Goal: Information Seeking & Learning: Learn about a topic

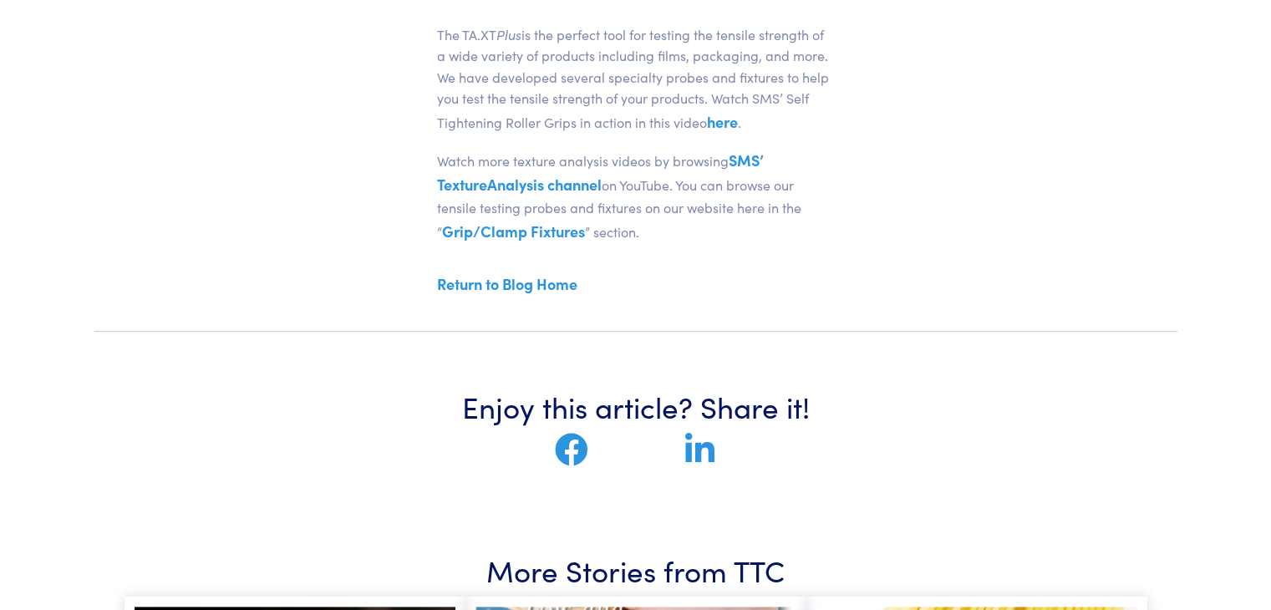
scroll to position [564, 0]
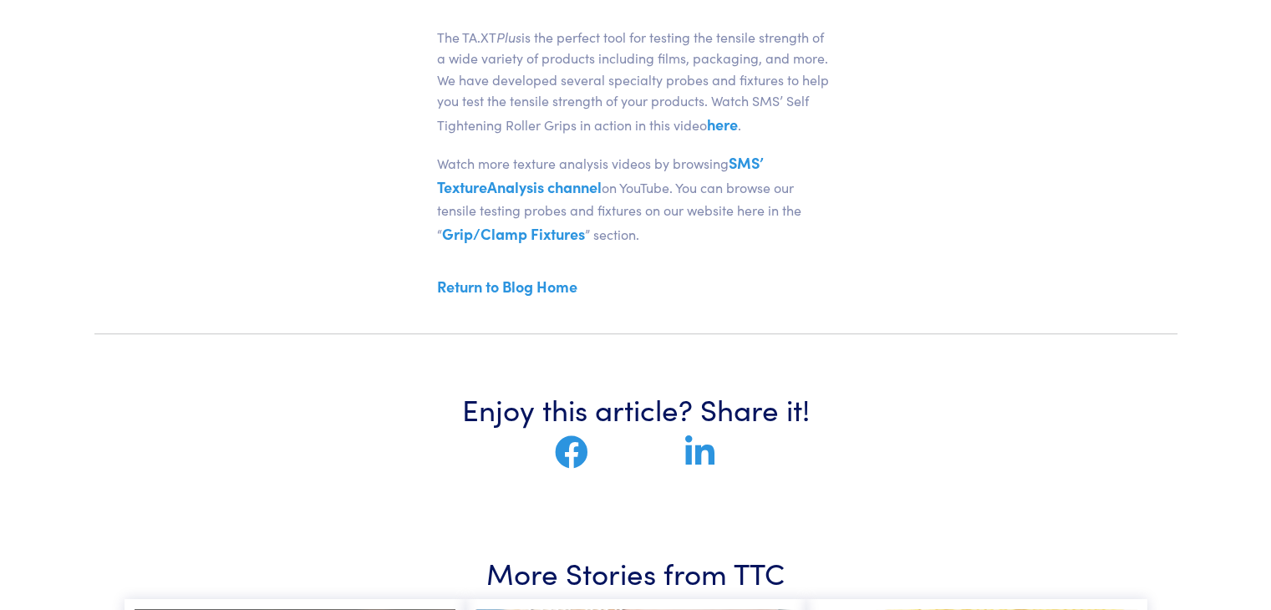
click at [742, 121] on p "The TA.XT Plus is the perfect tool for testing the tensile strength of a wide v…" at bounding box center [636, 82] width 398 height 110
click at [723, 124] on link "here" at bounding box center [722, 124] width 31 height 21
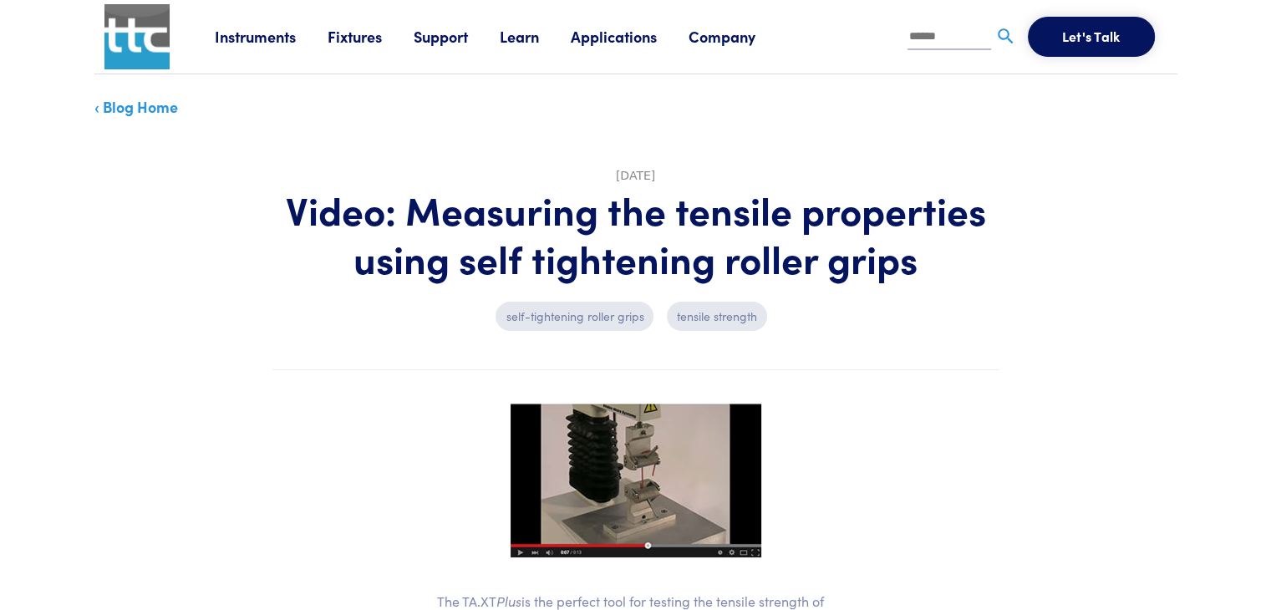
click at [933, 47] on input "text" at bounding box center [949, 37] width 84 height 25
type input "****"
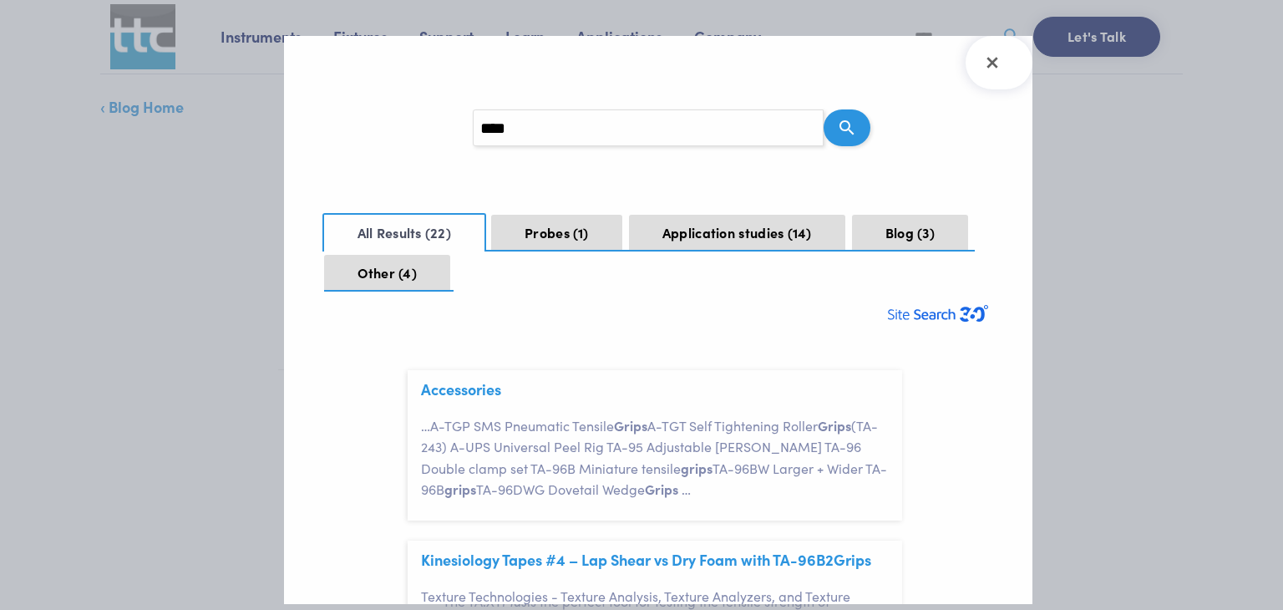
scroll to position [50, 0]
click at [485, 393] on link "Accessories" at bounding box center [461, 388] width 80 height 21
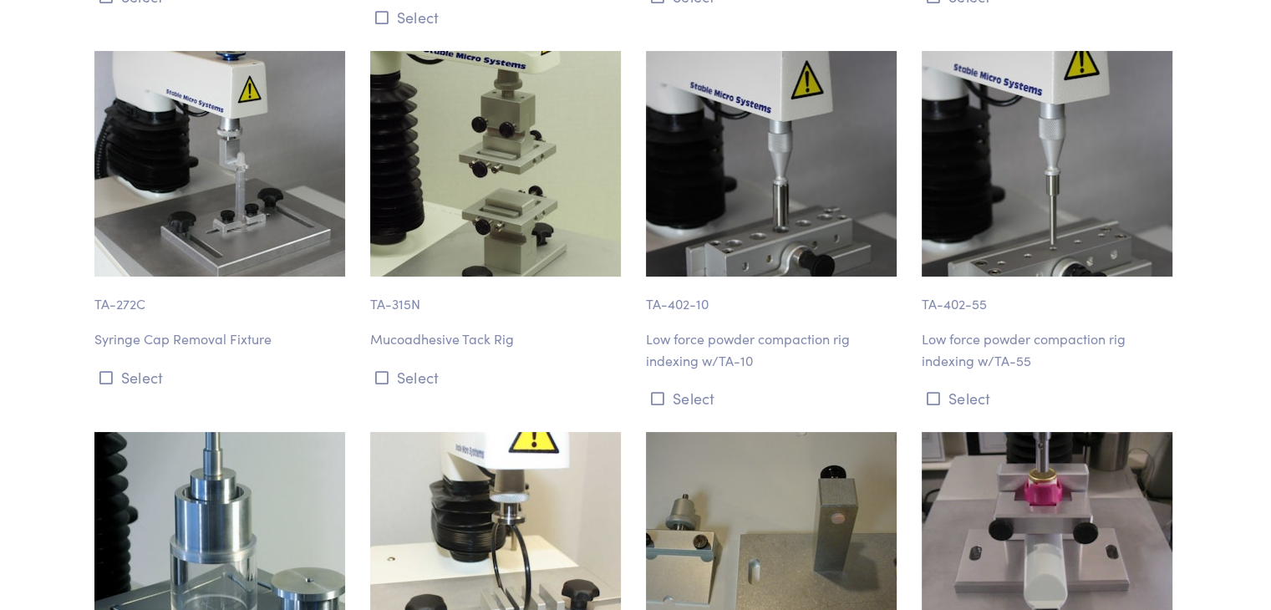
scroll to position [12811, 0]
